Goal: Task Accomplishment & Management: Manage account settings

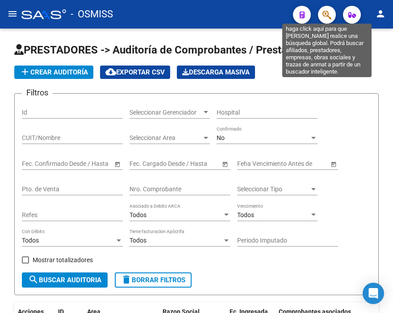
click at [326, 17] on icon "button" at bounding box center [326, 15] width 9 height 10
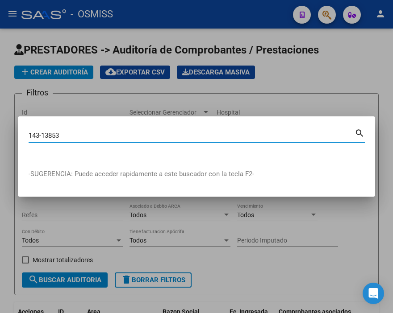
type input "143-13853"
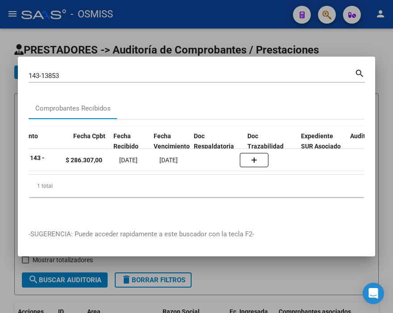
scroll to position [0, 457]
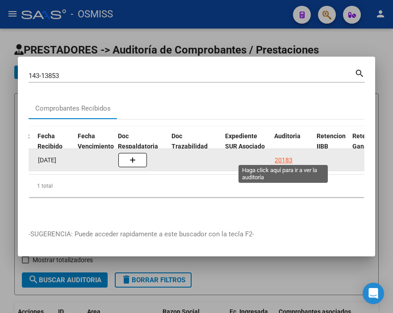
click at [285, 155] on div "20183" at bounding box center [283, 160] width 18 height 10
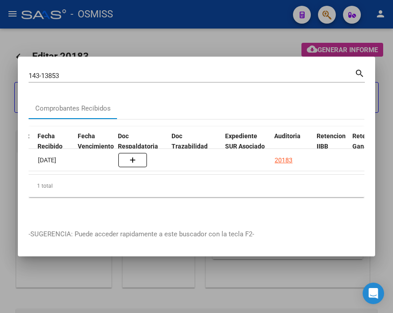
click at [200, 9] on div at bounding box center [196, 156] width 393 height 313
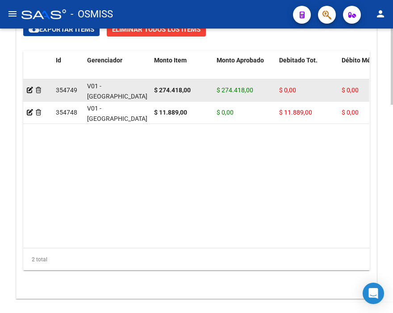
scroll to position [678, 0]
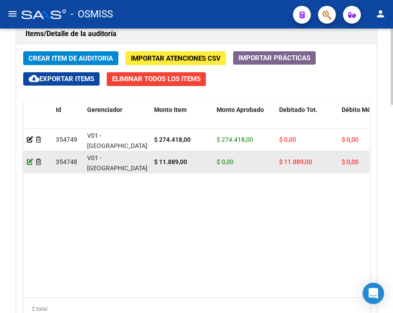
click at [28, 161] on icon at bounding box center [30, 162] width 6 height 6
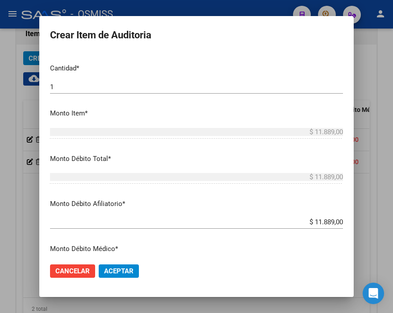
scroll to position [297, 0]
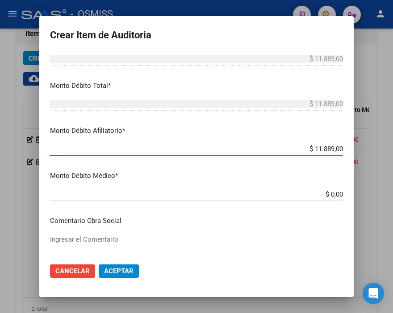
drag, startPoint x: 299, startPoint y: 146, endPoint x: 393, endPoint y: 156, distance: 94.2
click at [392, 156] on html "menu - OSMISS person Firma Express Inicio Instructivos Contacto OS Padrón Padró…" at bounding box center [196, 156] width 393 height 313
type input "$ 0,00"
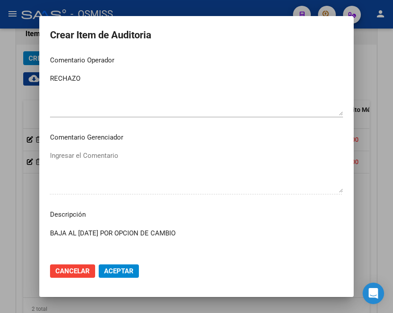
scroll to position [545, 0]
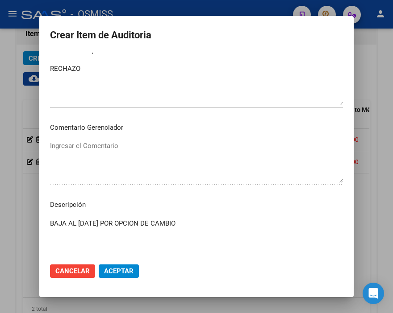
drag, startPoint x: 225, startPoint y: 222, endPoint x: -17, endPoint y: 243, distance: 242.7
click at [0, 243] on html "menu - OSMISS person Firma Express Inicio Instructivos Contacto OS Padrón Padró…" at bounding box center [196, 156] width 393 height 313
click at [164, 186] on div "Ingresar el Comentario" at bounding box center [196, 166] width 293 height 54
drag, startPoint x: 166, startPoint y: 222, endPoint x: 5, endPoint y: 222, distance: 161.0
click at [5, 222] on div "Crear Item de Auditoria 40073024 Nro Documento 27400730240 [PERSON_NAME] SUYAI …" at bounding box center [196, 156] width 393 height 313
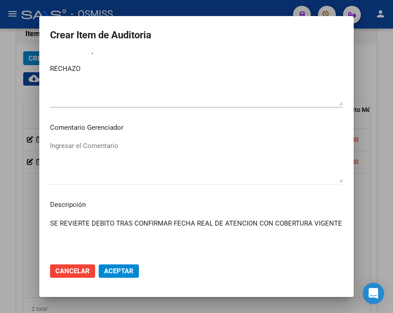
type textarea "SE REVIERTE DEBITO TRAS CONFIRMAR FECHA REAL DE ATENCION CON COBERTURA VIGENTE"
click at [104, 270] on span "Aceptar" at bounding box center [118, 271] width 29 height 8
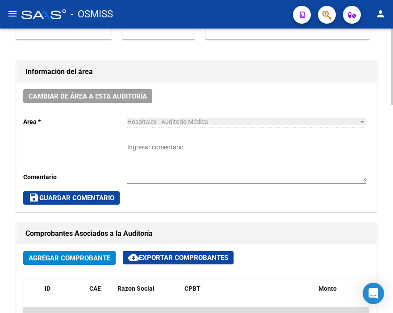
scroll to position [248, 0]
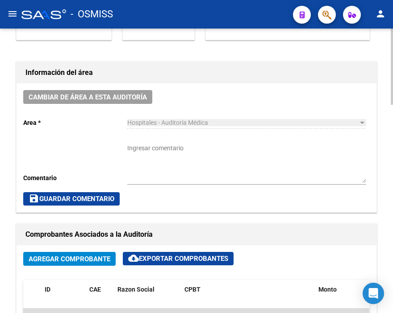
click at [138, 144] on textarea "Ingresar comentario" at bounding box center [246, 163] width 239 height 39
type textarea "DEBITO REVERTIDO"
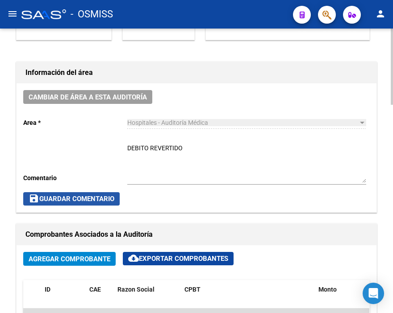
click at [108, 197] on span "save Guardar Comentario" at bounding box center [72, 199] width 86 height 8
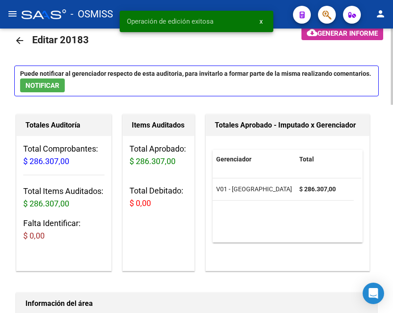
scroll to position [0, 0]
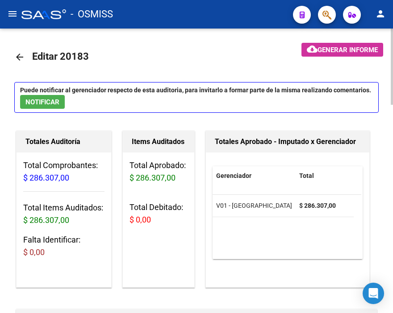
click at [20, 55] on mat-icon "arrow_back" at bounding box center [19, 57] width 11 height 11
